Goal: Transaction & Acquisition: Purchase product/service

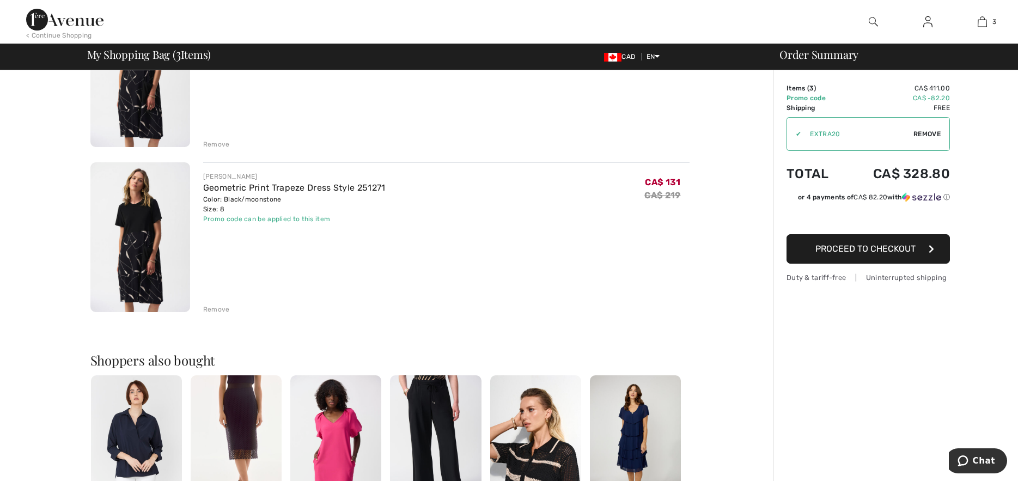
scroll to position [54, 0]
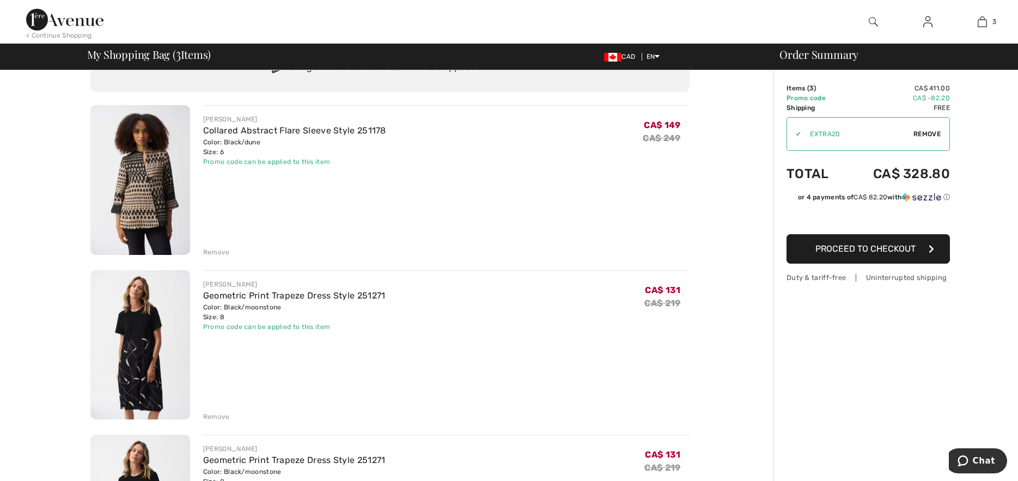
click at [219, 414] on div "Remove" at bounding box center [216, 417] width 27 height 10
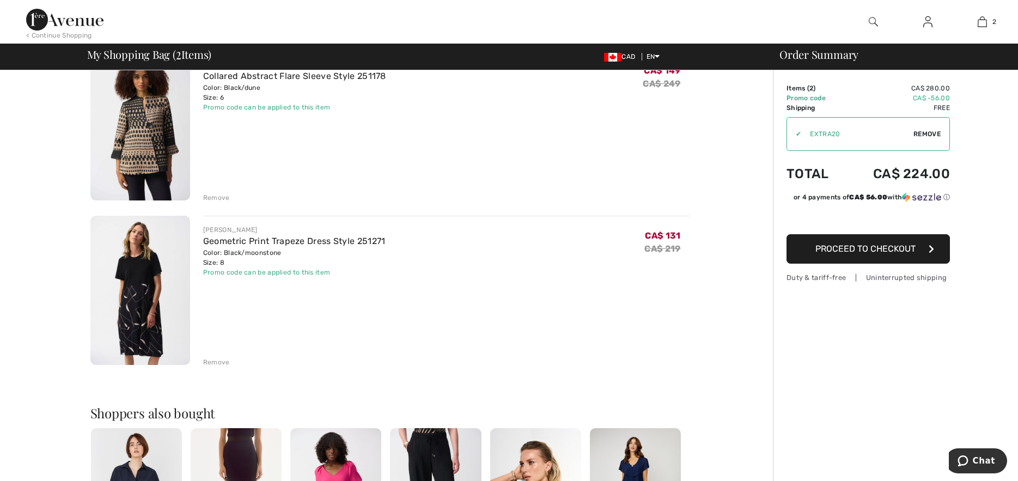
scroll to position [0, 0]
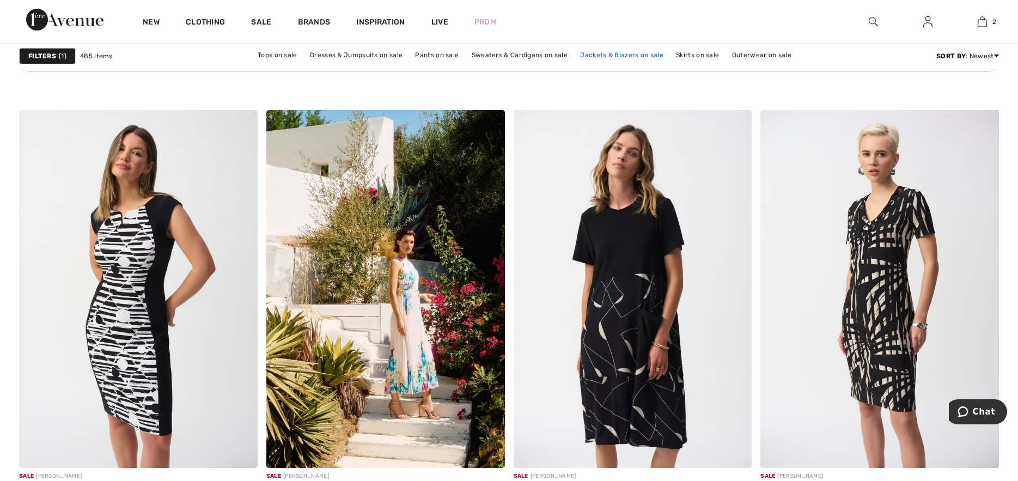
click at [590, 54] on link "Jackets & Blazers on sale" at bounding box center [622, 55] width 94 height 14
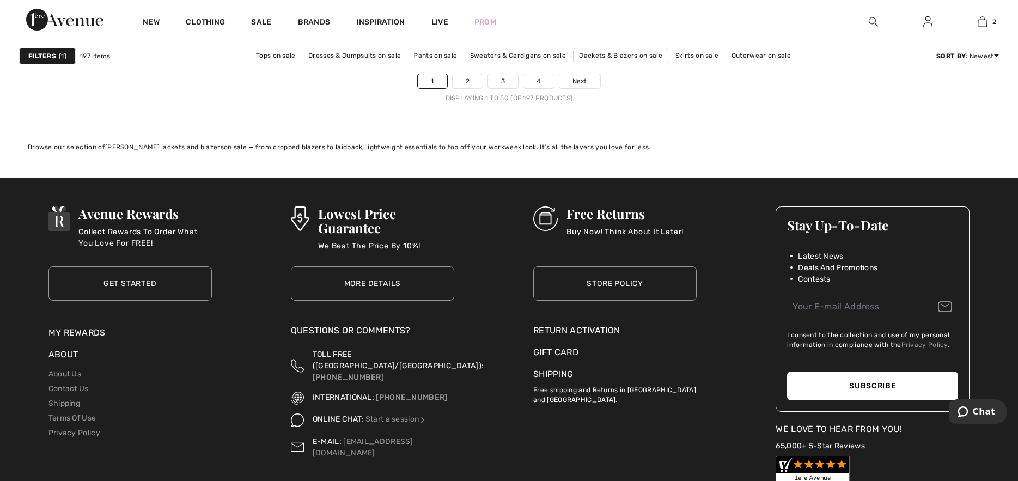
scroll to position [6210, 0]
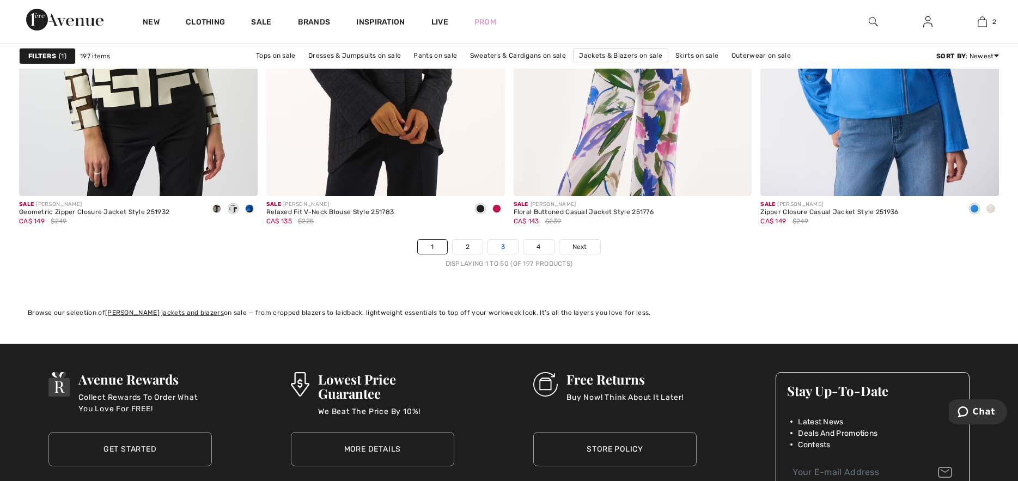
click at [506, 247] on link "3" at bounding box center [503, 247] width 30 height 14
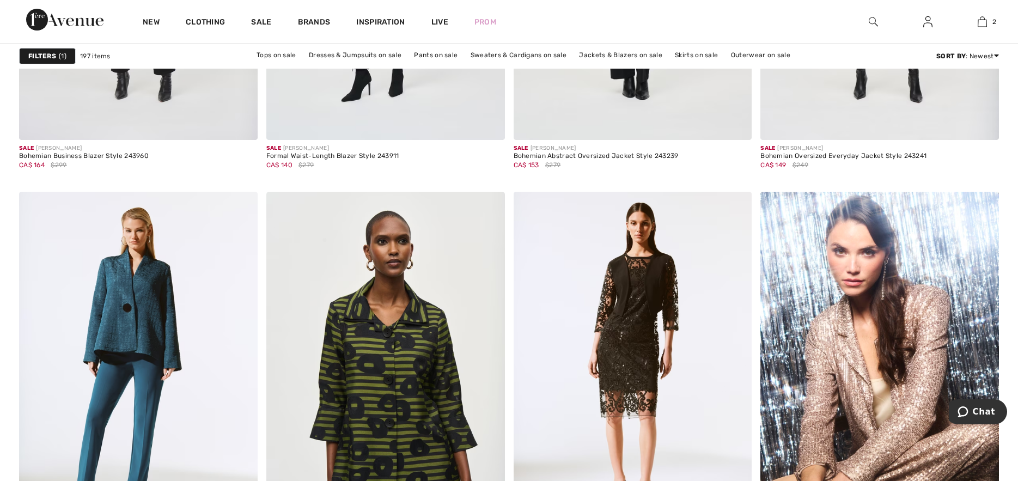
scroll to position [5502, 0]
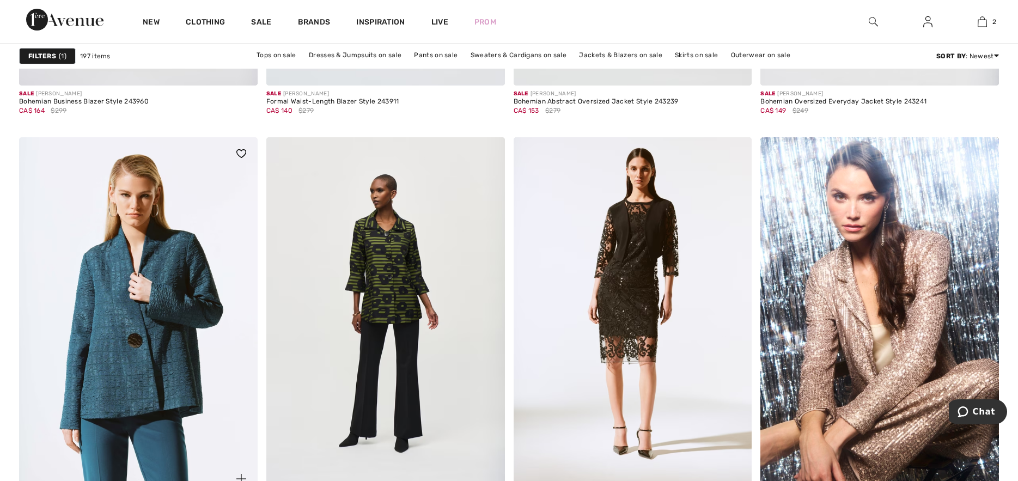
click at [80, 314] on img at bounding box center [138, 316] width 239 height 358
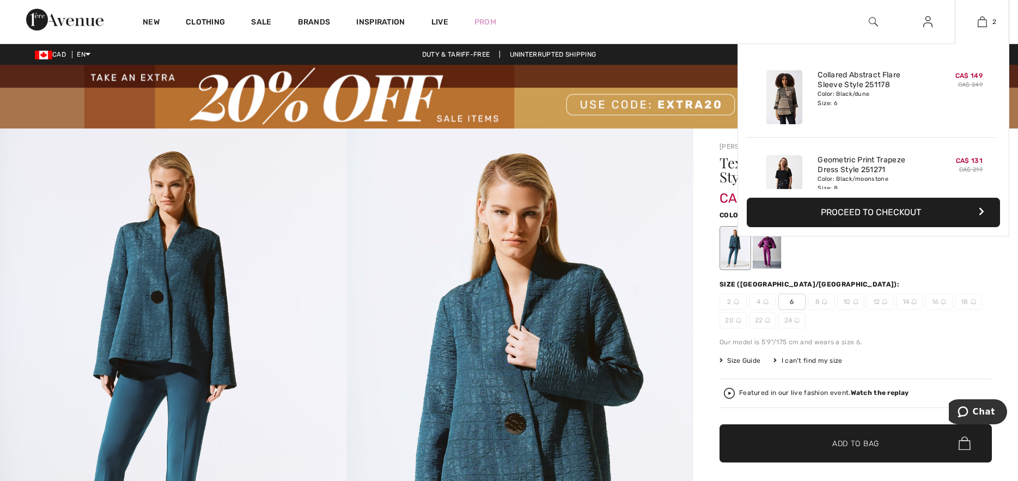
click at [911, 219] on button "Proceed to Checkout" at bounding box center [873, 212] width 253 height 29
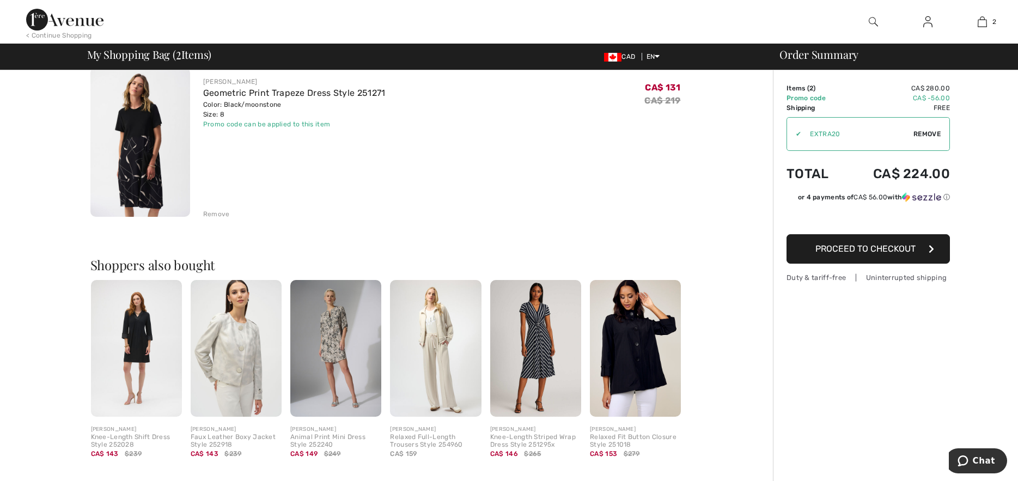
scroll to position [272, 0]
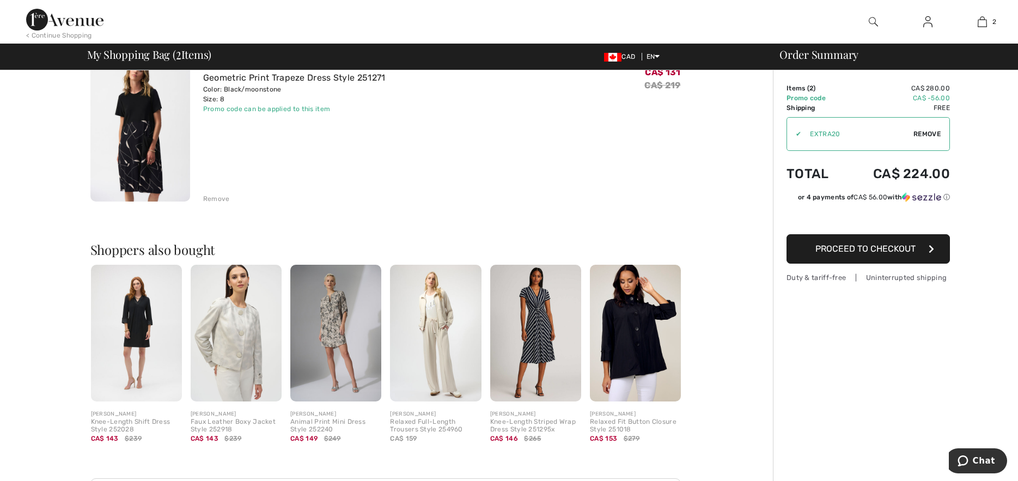
click at [640, 365] on img at bounding box center [635, 333] width 91 height 137
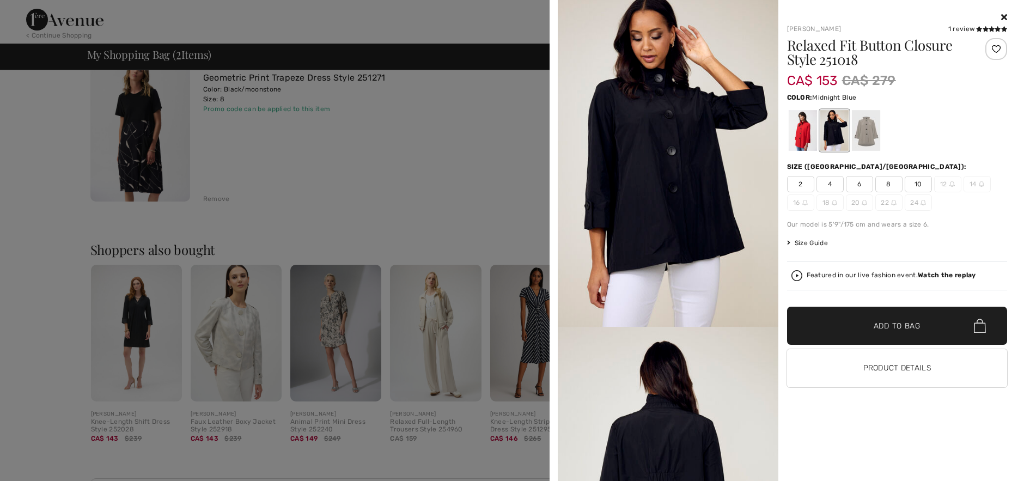
scroll to position [0, 0]
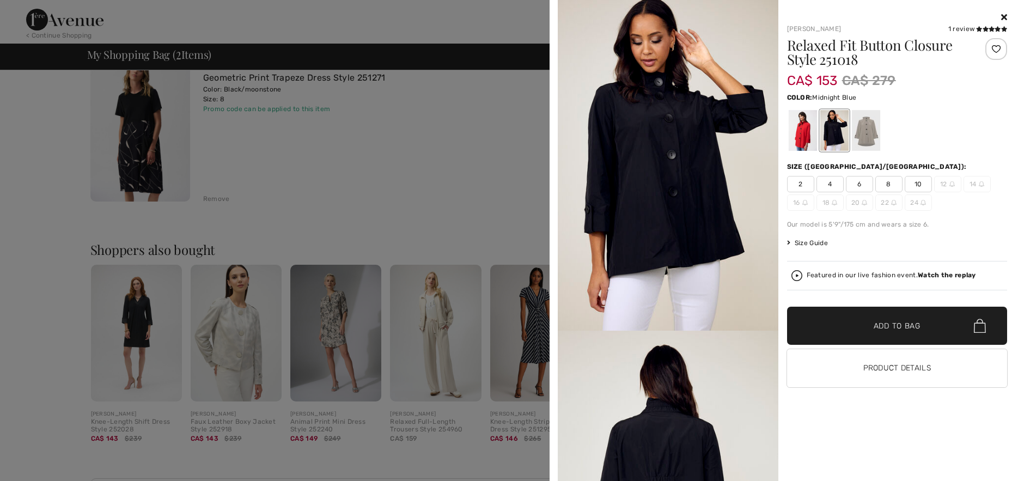
click at [452, 192] on div at bounding box center [509, 240] width 1018 height 481
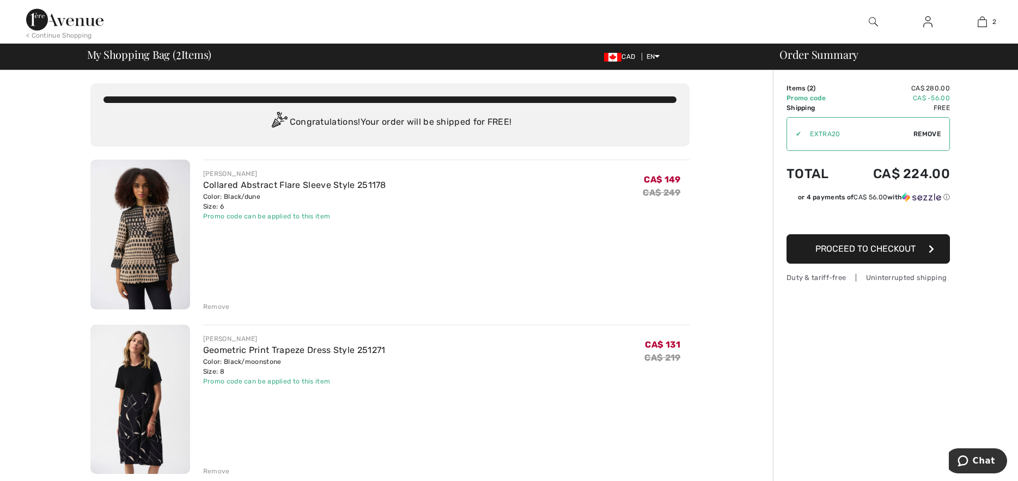
click at [881, 253] on span "Proceed to Checkout" at bounding box center [866, 249] width 100 height 10
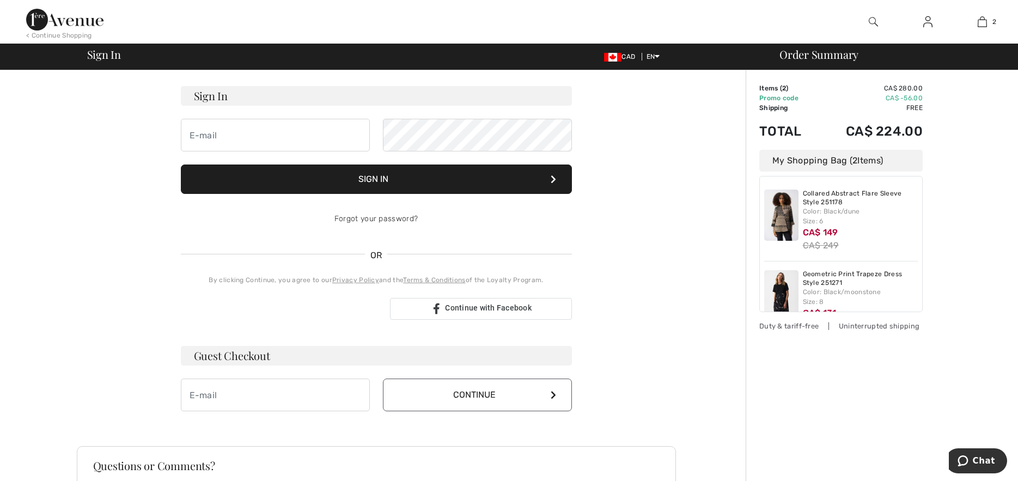
scroll to position [163, 0]
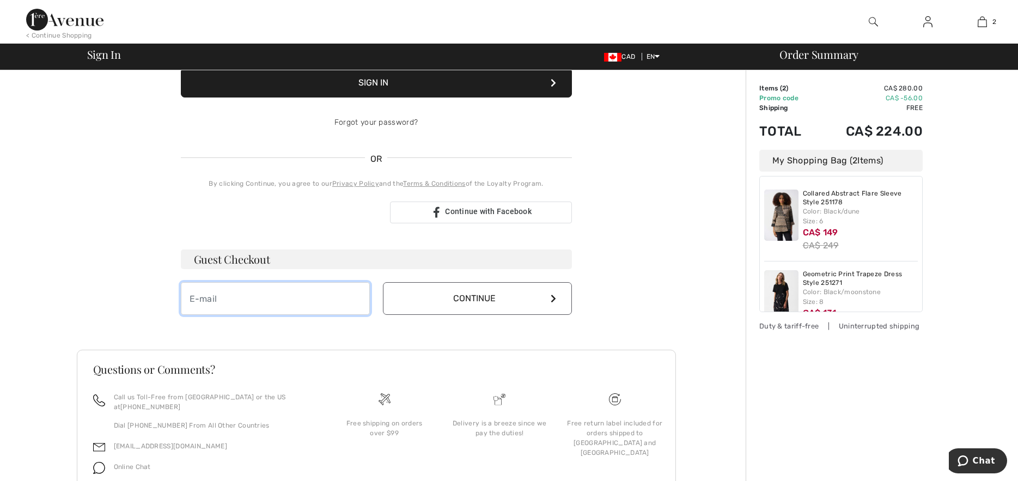
click at [333, 303] on input "email" at bounding box center [275, 298] width 189 height 33
type input "[EMAIL_ADDRESS][DOMAIN_NAME]"
click at [554, 296] on icon at bounding box center [553, 298] width 5 height 9
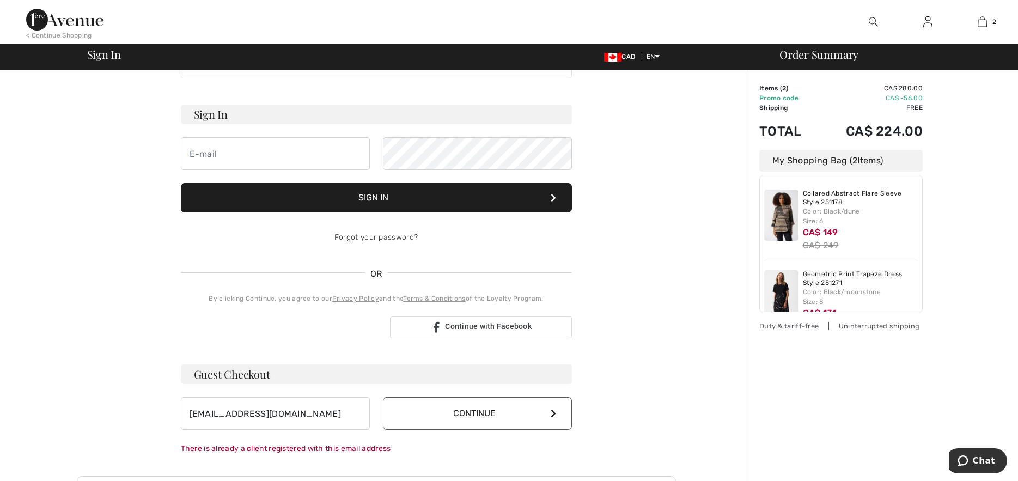
scroll to position [0, 0]
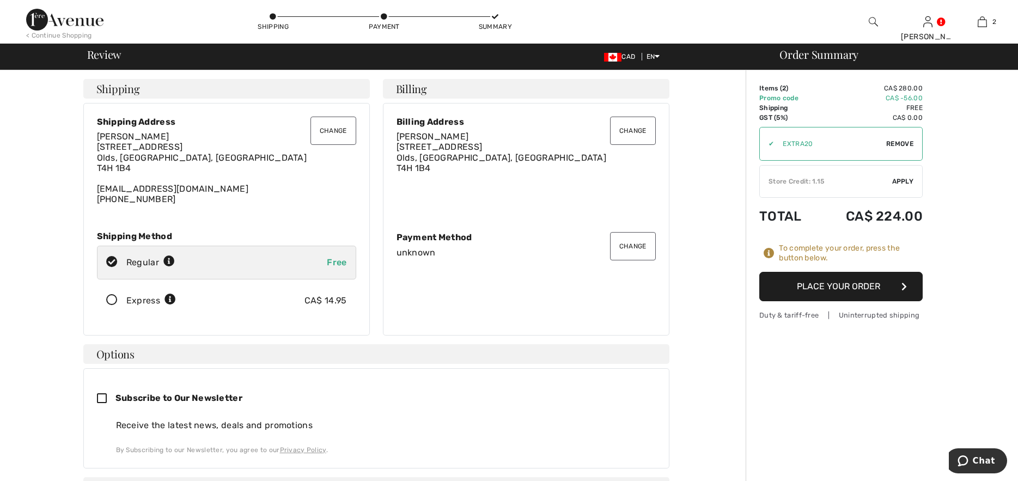
click at [886, 296] on button "Place Your Order" at bounding box center [840, 286] width 163 height 29
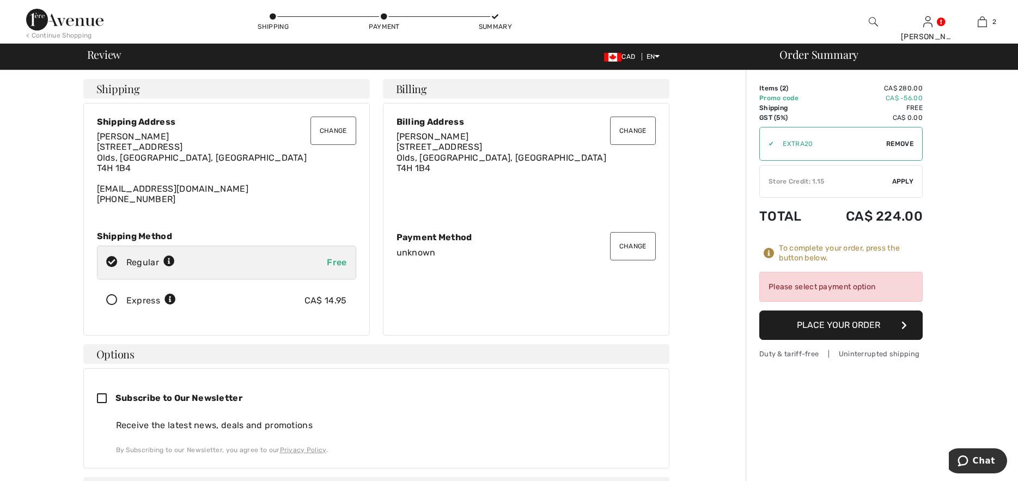
click at [633, 244] on button "Change" at bounding box center [633, 246] width 46 height 28
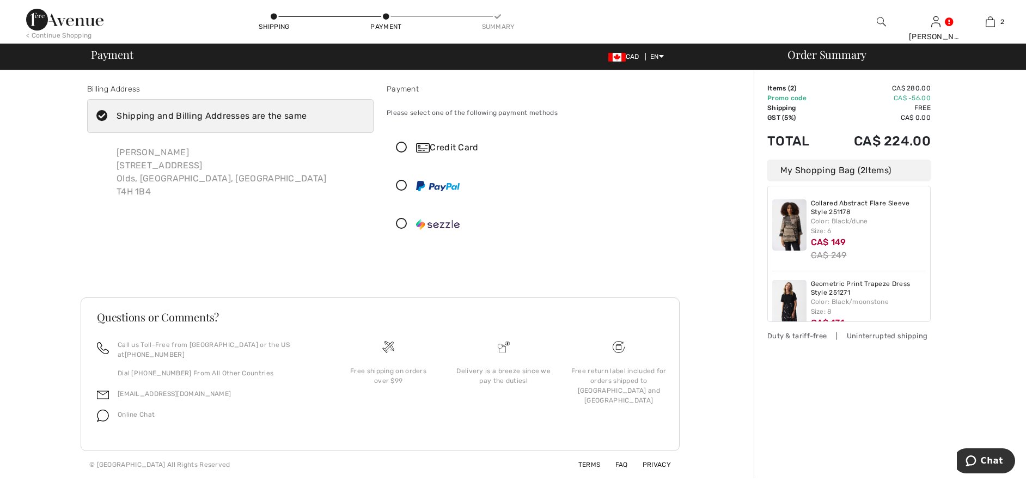
click at [406, 148] on icon at bounding box center [401, 147] width 29 height 11
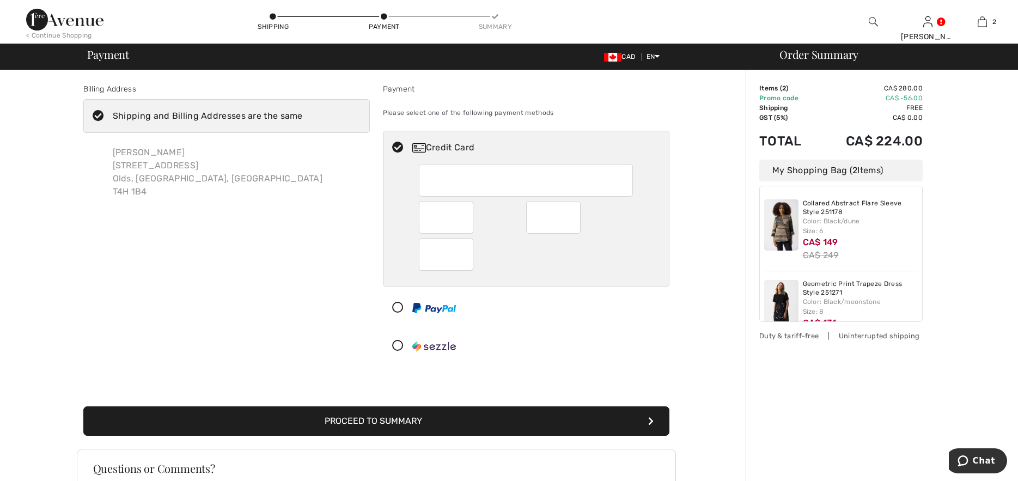
click at [650, 423] on icon "submit" at bounding box center [650, 421] width 5 height 9
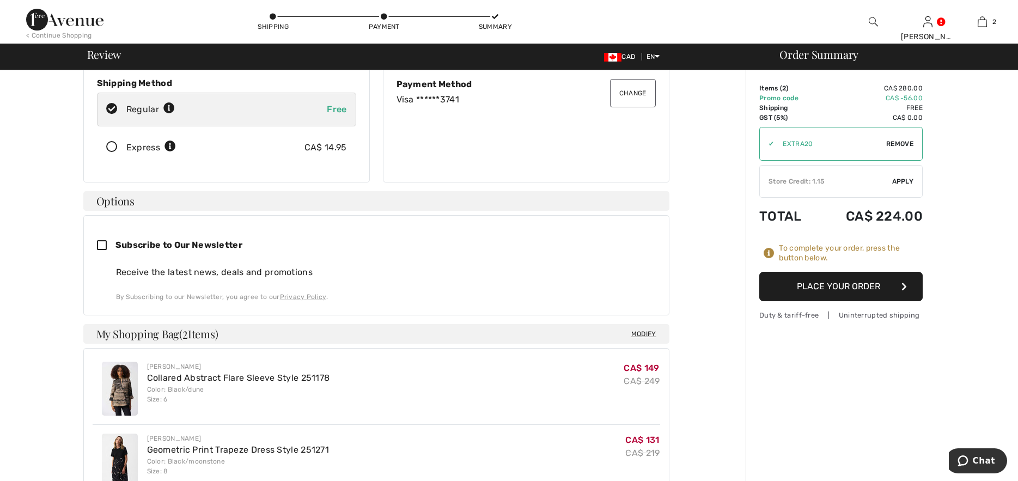
scroll to position [54, 0]
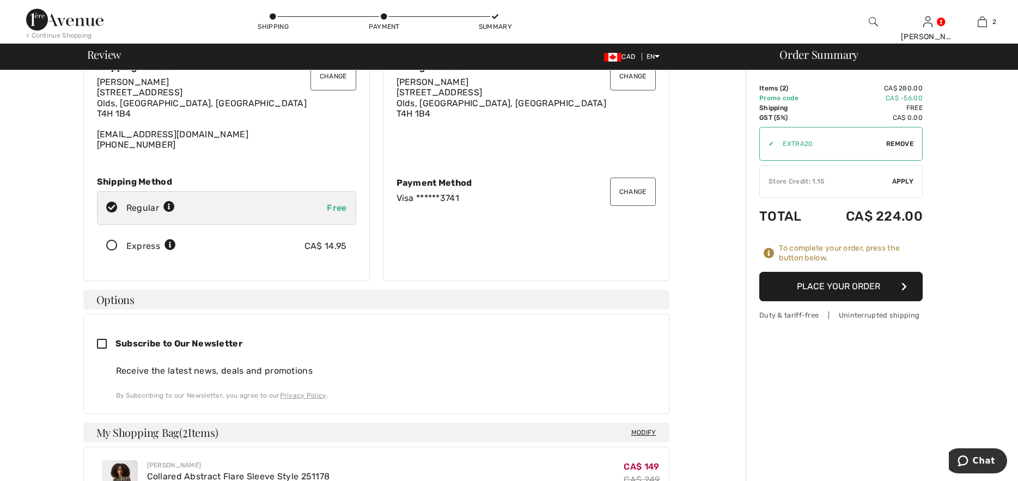
click at [876, 286] on button "Place Your Order" at bounding box center [840, 286] width 163 height 29
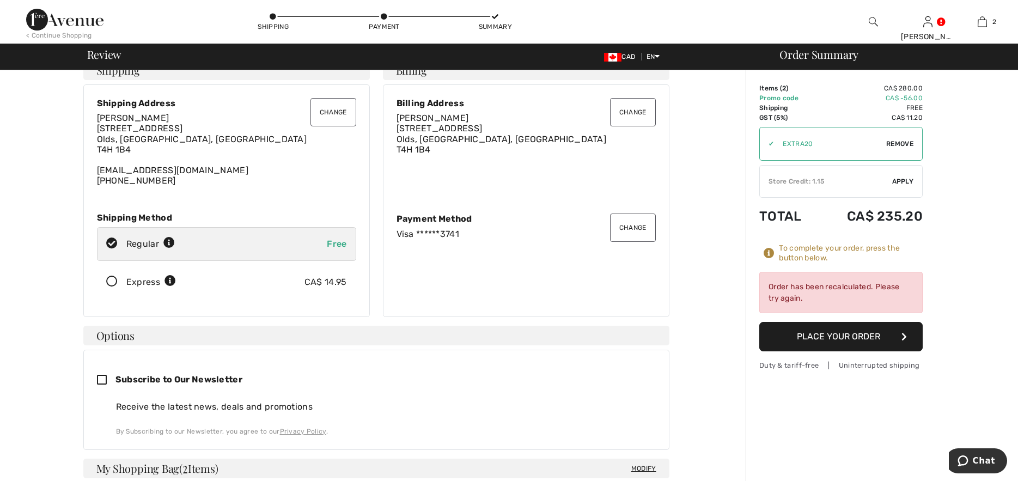
scroll to position [0, 0]
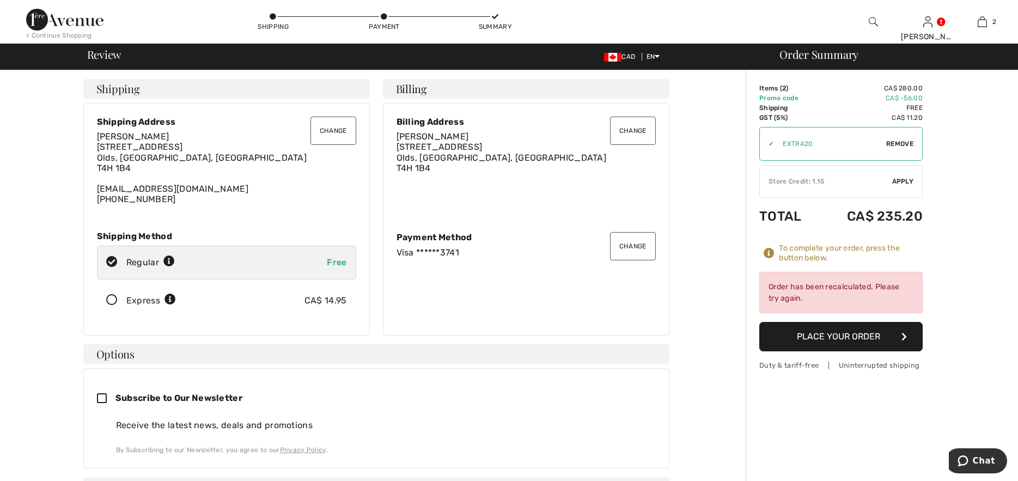
click at [902, 180] on span "Apply" at bounding box center [903, 182] width 22 height 10
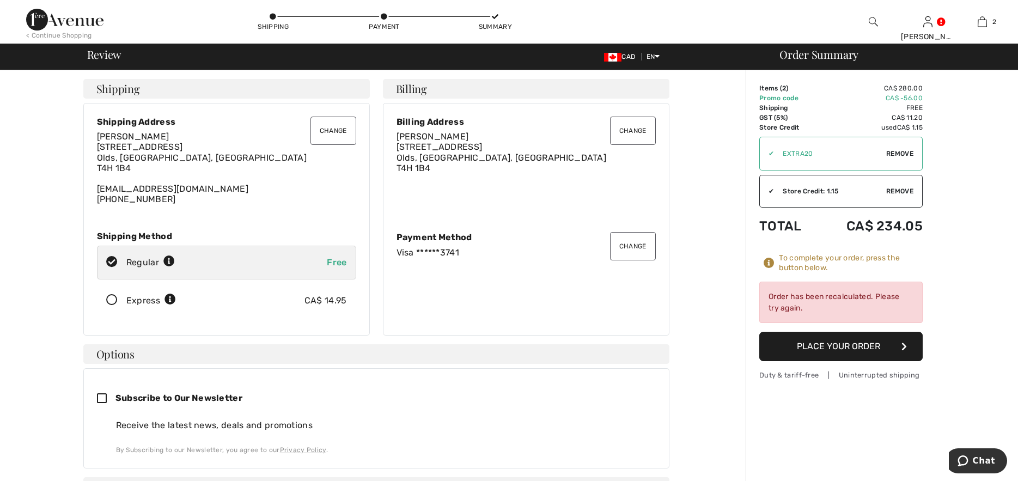
click at [874, 347] on button "Place Your Order" at bounding box center [840, 346] width 163 height 29
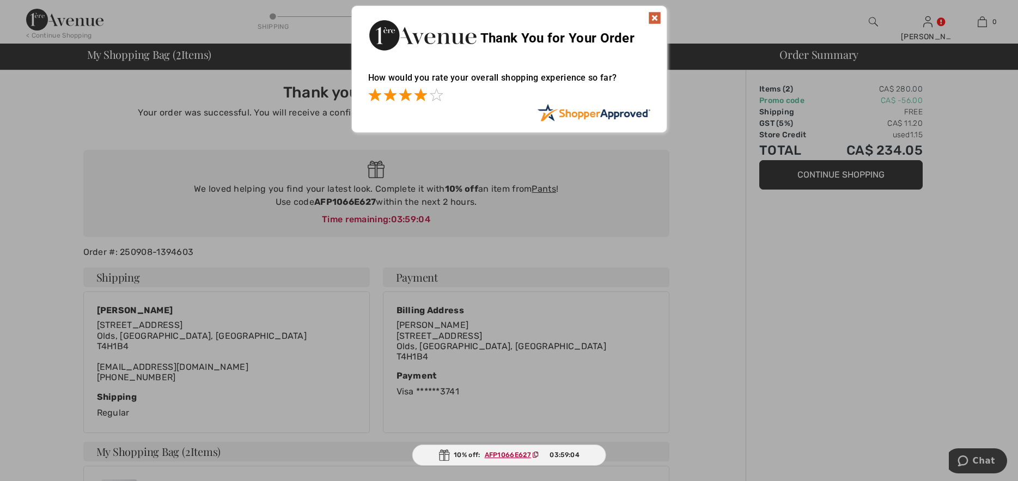
click at [424, 96] on span at bounding box center [420, 94] width 13 height 13
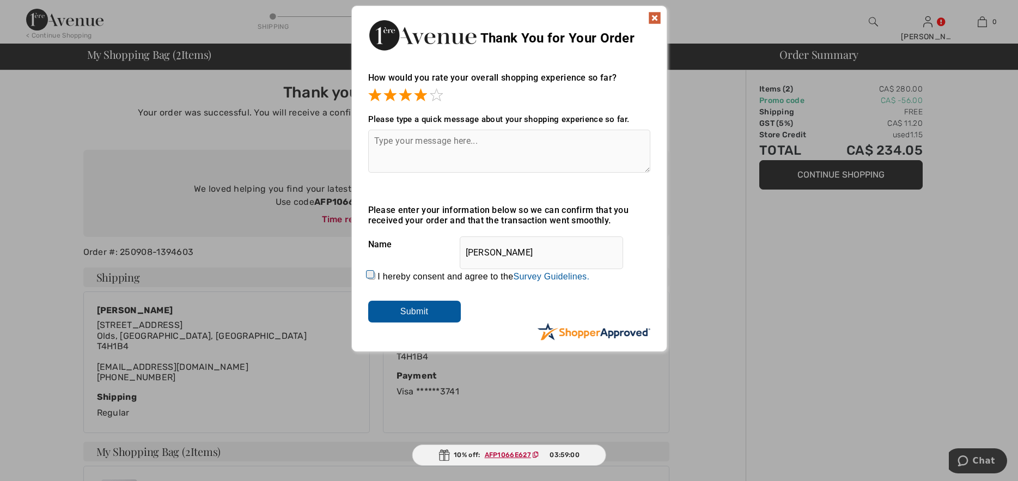
click at [654, 12] on img at bounding box center [654, 17] width 13 height 13
